Goal: Transaction & Acquisition: Subscribe to service/newsletter

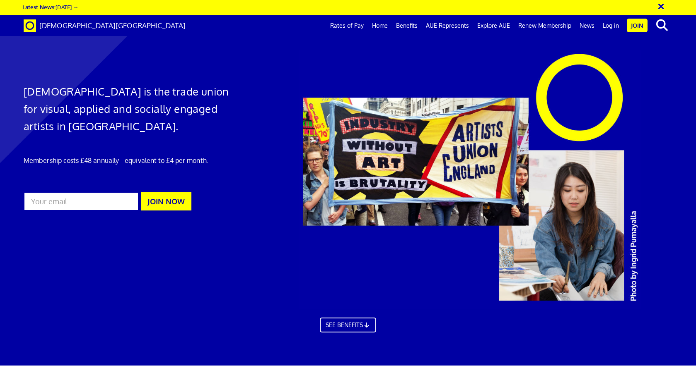
scroll to position [0, 9]
click at [88, 201] on input "email" at bounding box center [81, 201] width 115 height 19
click at [89, 200] on input "email" at bounding box center [81, 201] width 115 height 19
type input "peter.martin@sitegallery.org"
click at [350, 328] on link "SEE BENEFITS" at bounding box center [348, 325] width 62 height 17
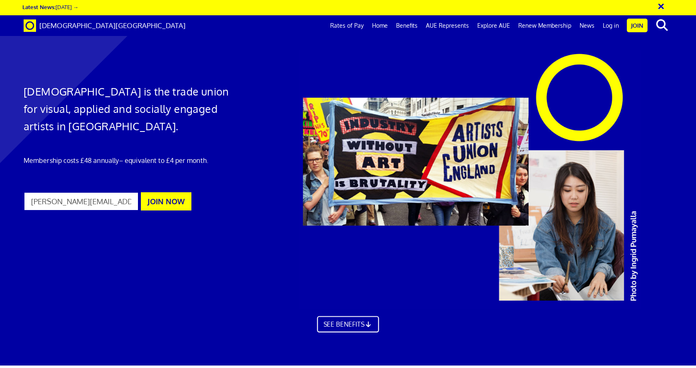
scroll to position [513, 0]
drag, startPoint x: 422, startPoint y: 78, endPoint x: 541, endPoint y: 89, distance: 119.3
drag, startPoint x: 414, startPoint y: 68, endPoint x: 533, endPoint y: 149, distance: 144.2
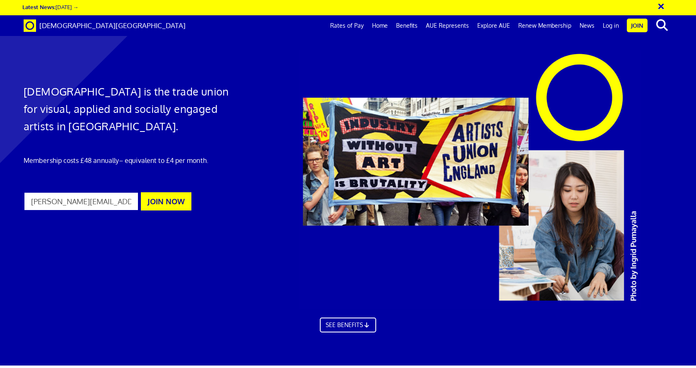
drag, startPoint x: 374, startPoint y: 78, endPoint x: 510, endPoint y: 189, distance: 175.7
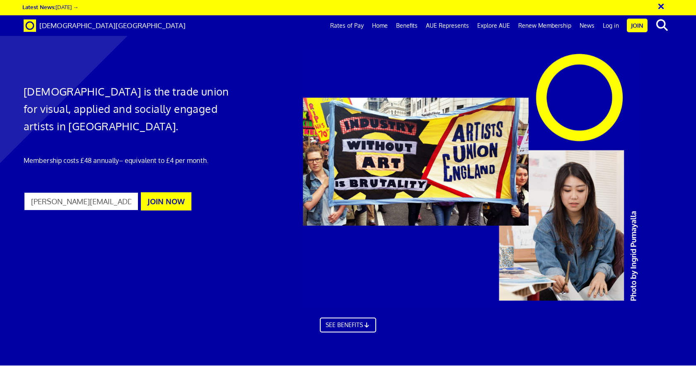
scroll to position [0, 0]
click at [352, 27] on link "Rates of Pay" at bounding box center [347, 25] width 42 height 21
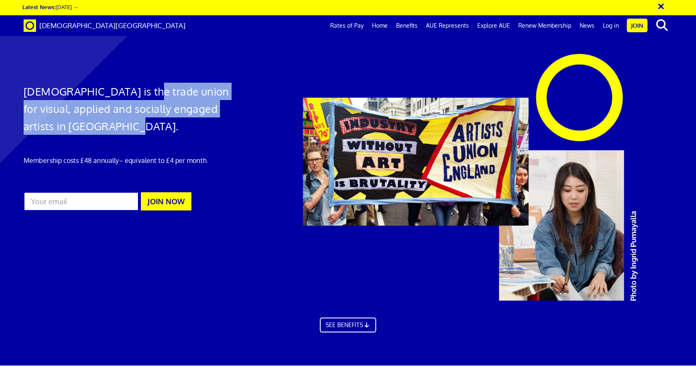
drag, startPoint x: 136, startPoint y: 89, endPoint x: 210, endPoint y: 125, distance: 83.0
click at [210, 125] on h1 "Artists' Union England is the trade union for visual, applied and socially enga…" at bounding box center [128, 109] width 208 height 52
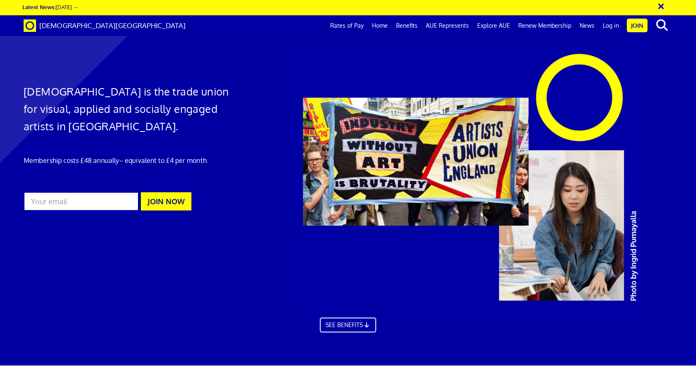
scroll to position [198, 0]
drag, startPoint x: 123, startPoint y: 238, endPoint x: 284, endPoint y: 320, distance: 181.3
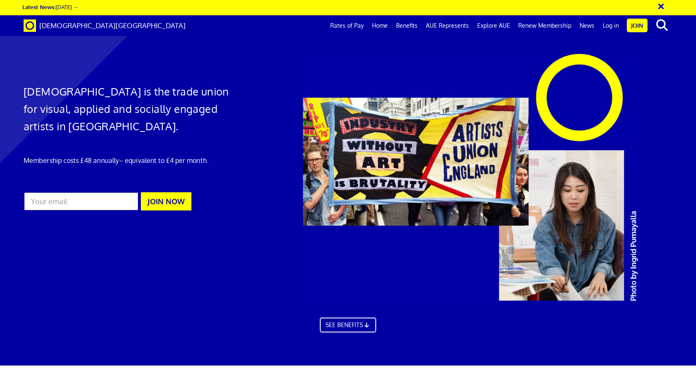
click at [629, 25] on link "Join" at bounding box center [636, 26] width 21 height 14
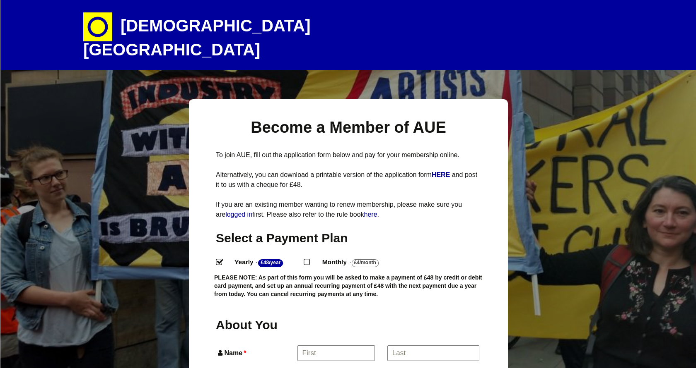
select select
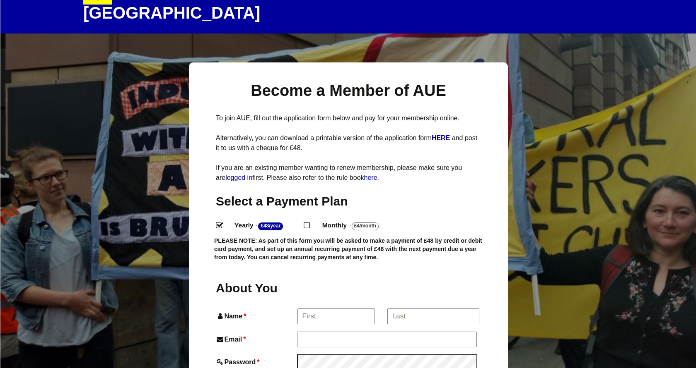
scroll to position [40, 0]
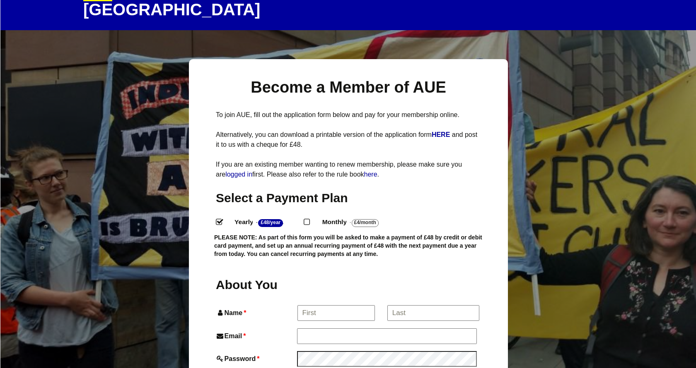
click at [308, 219] on input "Monthly - £4/Month ." at bounding box center [305, 221] width 5 height 5
radio input "true"
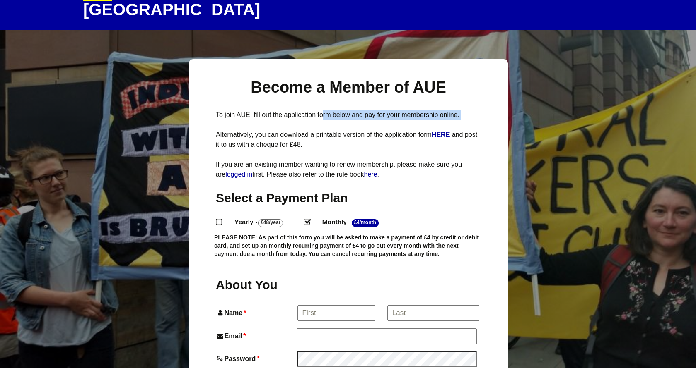
drag, startPoint x: 322, startPoint y: 99, endPoint x: 361, endPoint y: 107, distance: 39.4
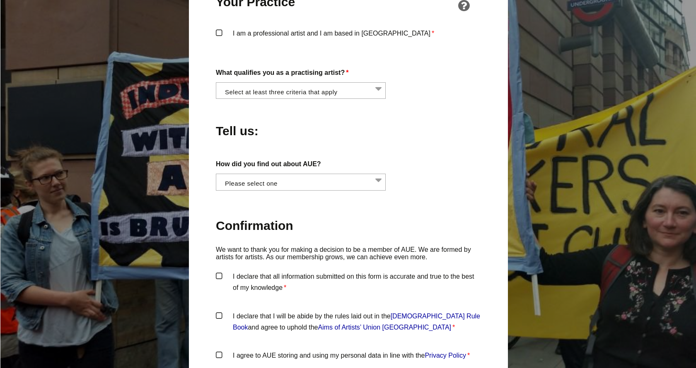
scroll to position [677, 0]
click at [331, 173] on li at bounding box center [303, 180] width 170 height 14
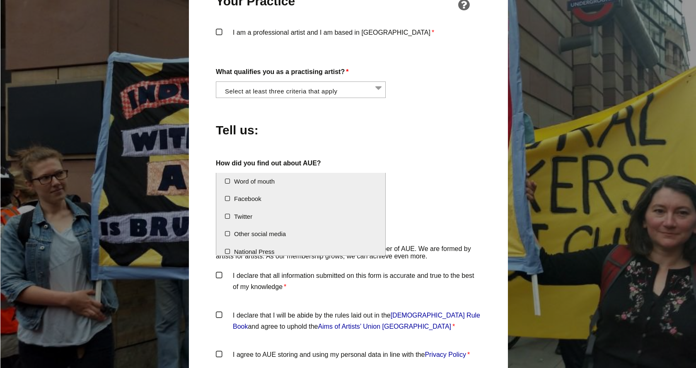
scroll to position [0, 0]
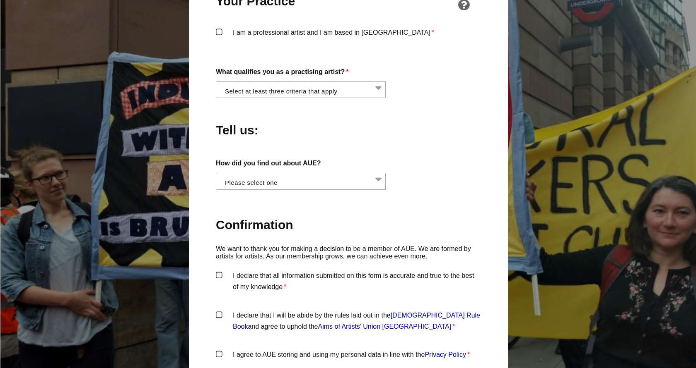
click at [342, 126] on div "Tell us:" at bounding box center [348, 128] width 265 height 45
click at [309, 82] on li at bounding box center [303, 89] width 170 height 14
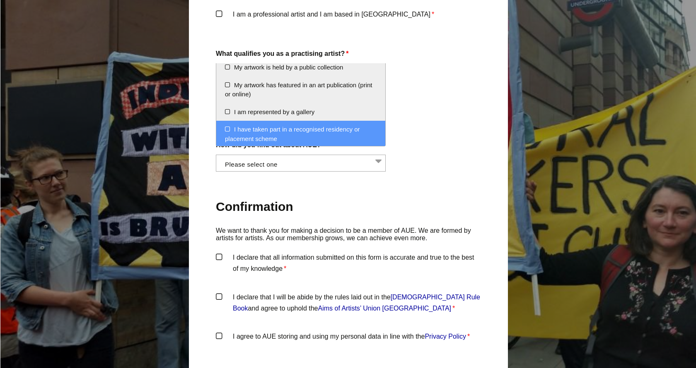
scroll to position [137, 0]
click at [328, 188] on label "Confirmation" at bounding box center [348, 207] width 265 height 39
